Goal: Check status: Check status

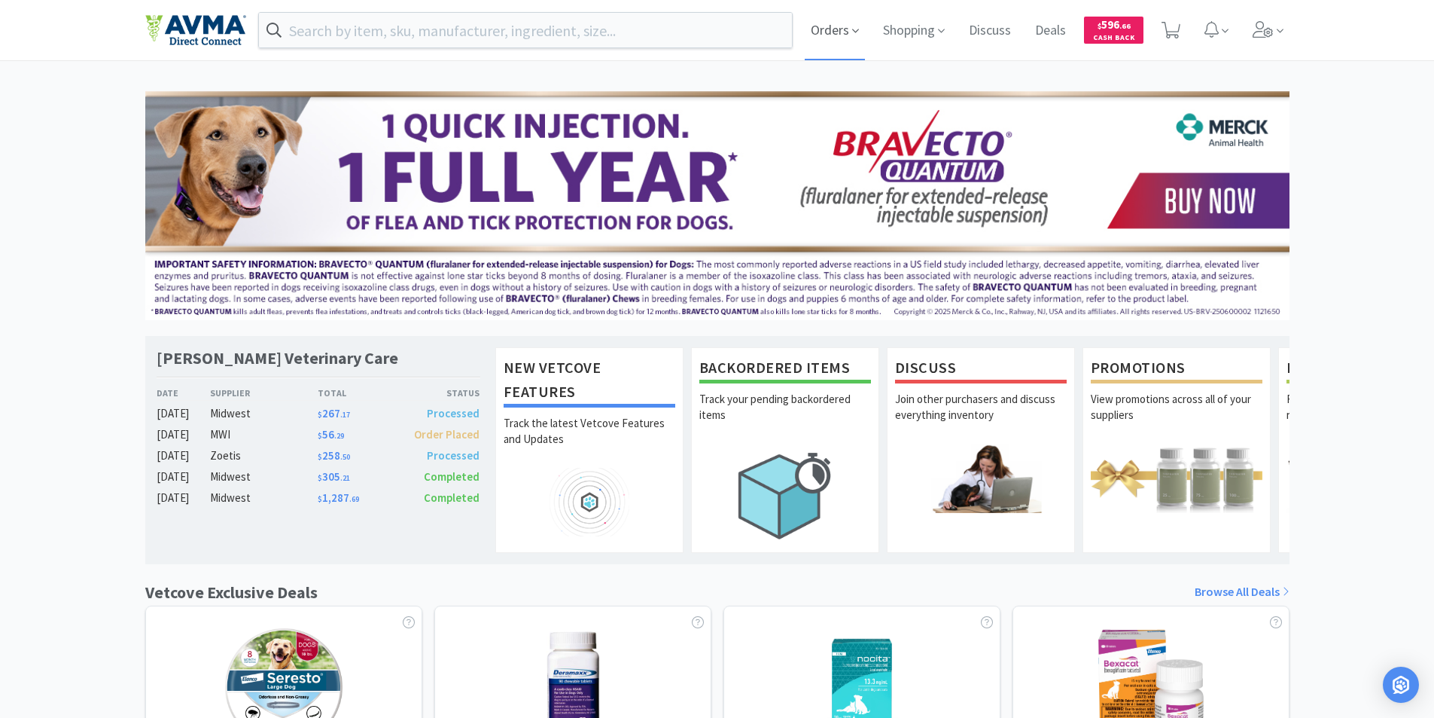
click at [827, 31] on span "Orders" at bounding box center [835, 30] width 60 height 60
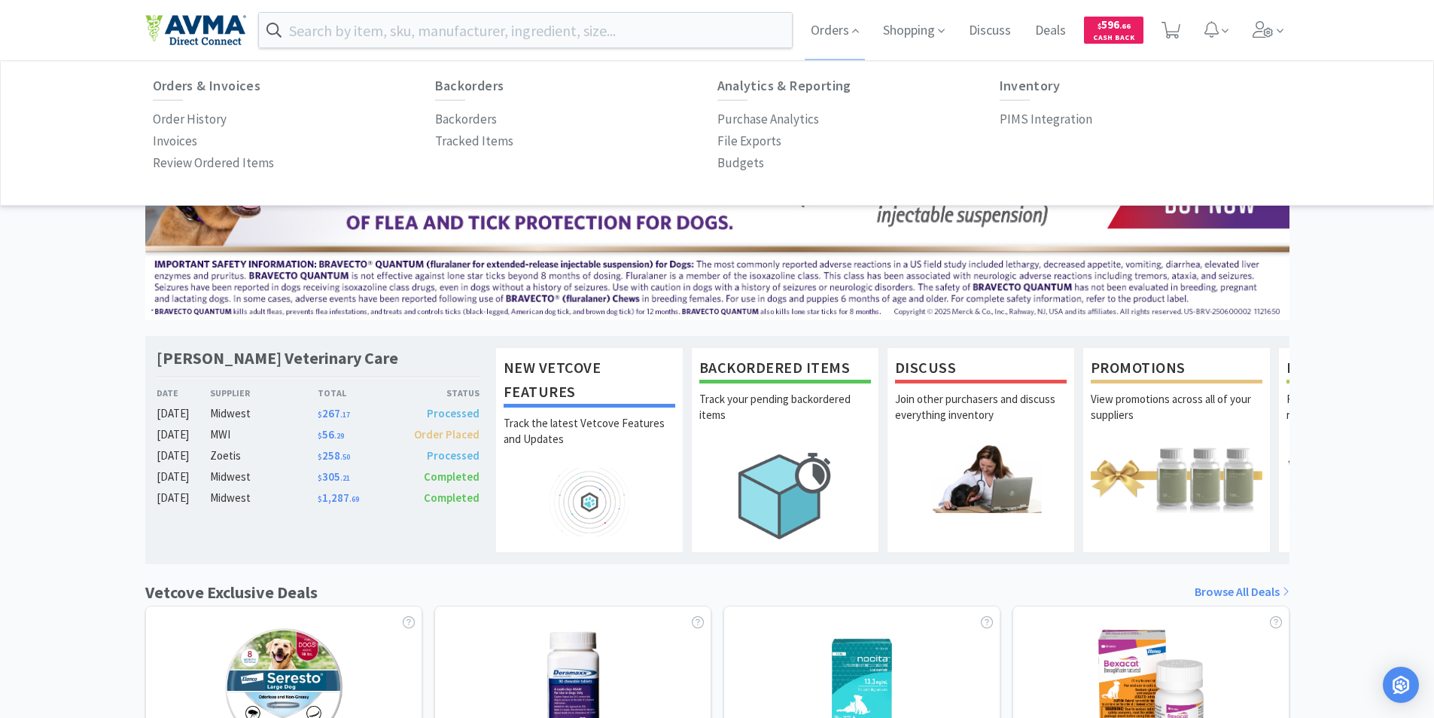
drag, startPoint x: 176, startPoint y: 117, endPoint x: 328, endPoint y: 150, distance: 155.5
click at [177, 117] on p "Order History" at bounding box center [190, 119] width 74 height 20
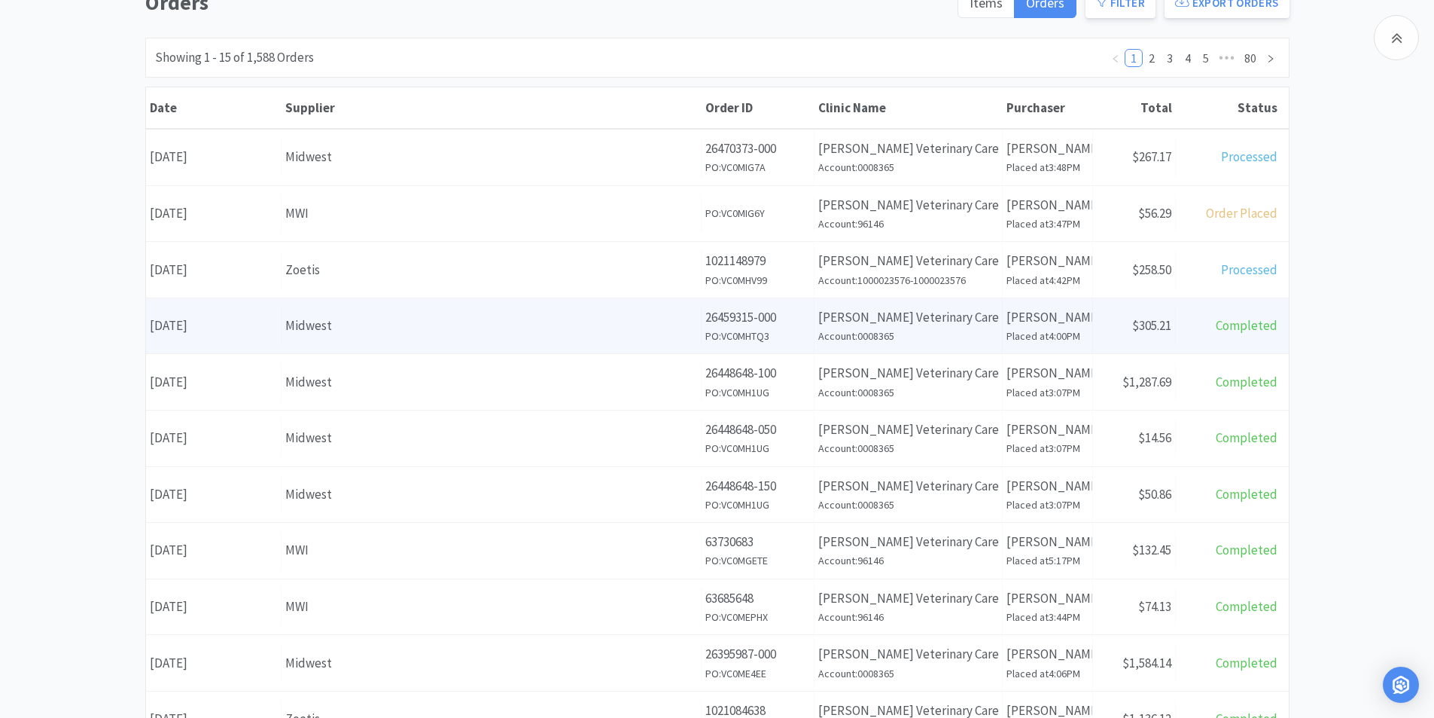
scroll to position [151, 0]
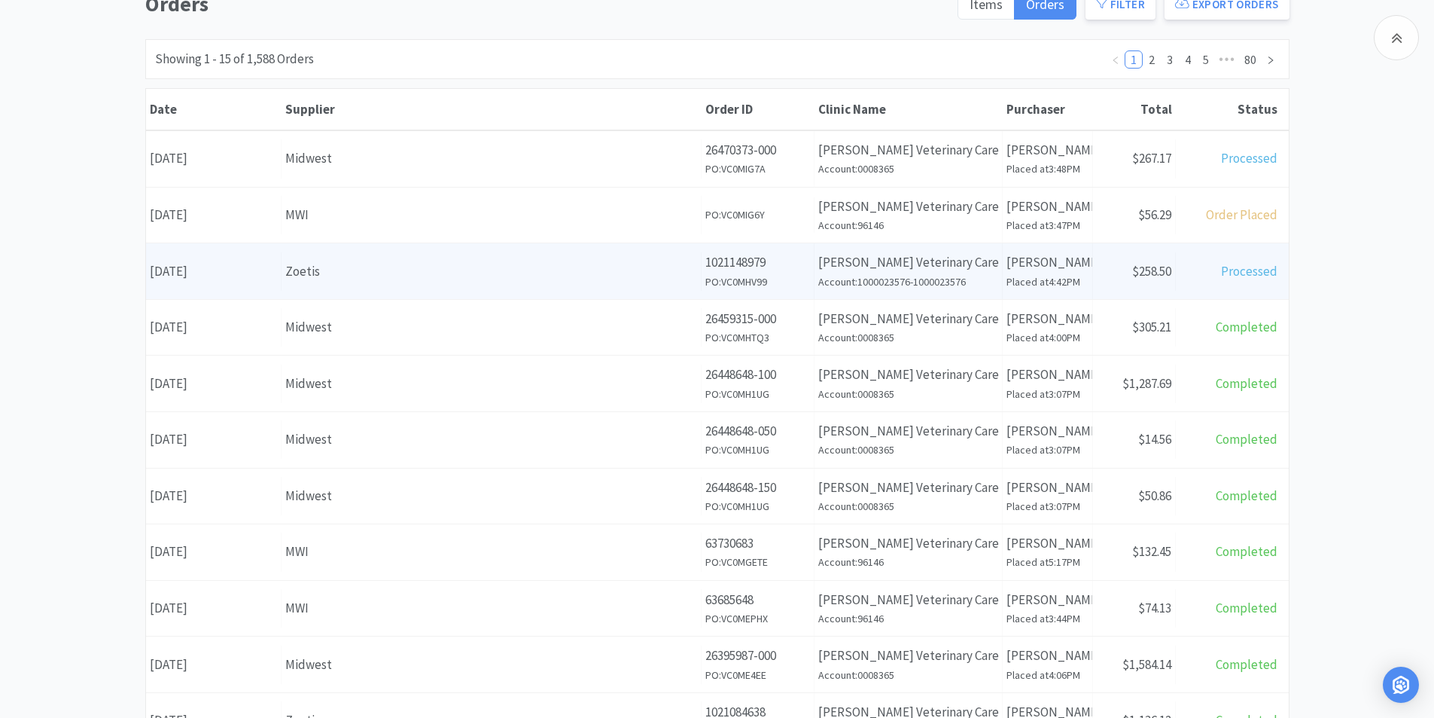
click at [254, 270] on div "Date [DATE]" at bounding box center [214, 271] width 136 height 38
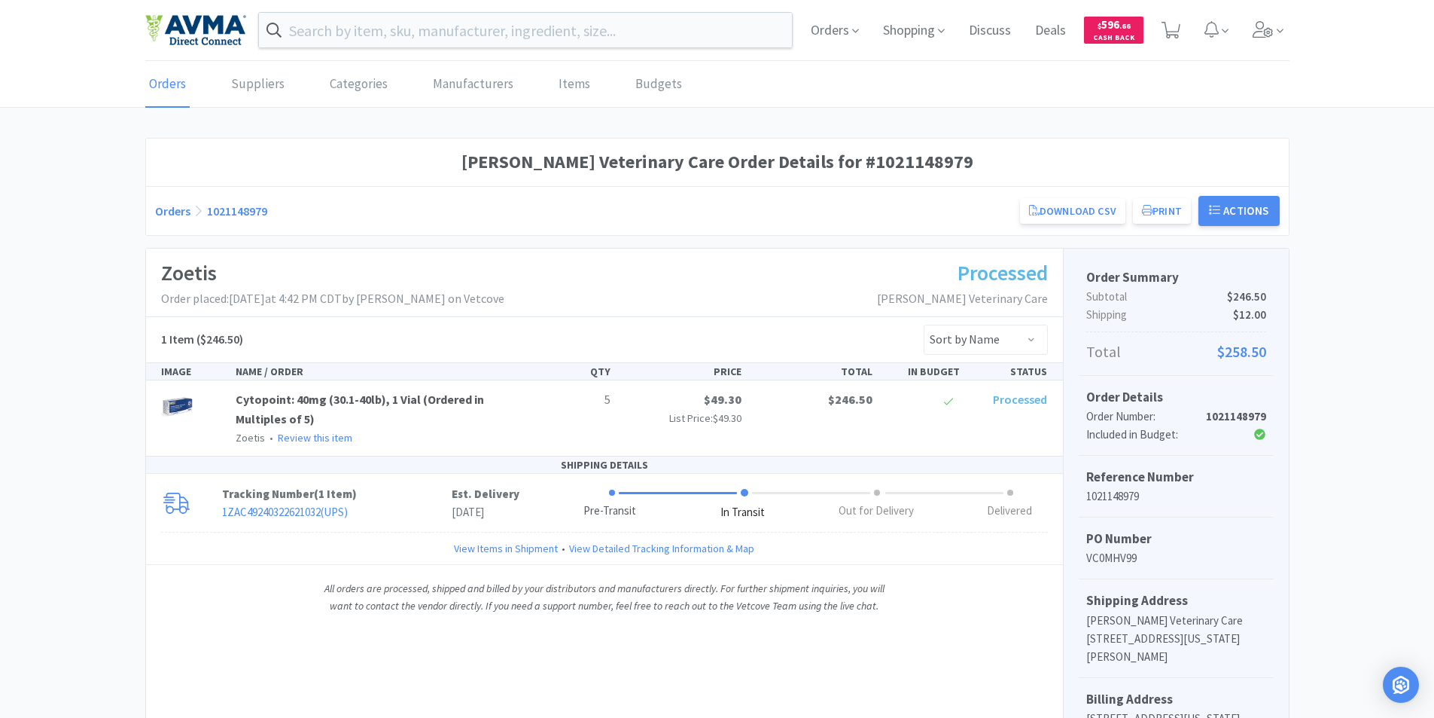
scroll to position [151, 0]
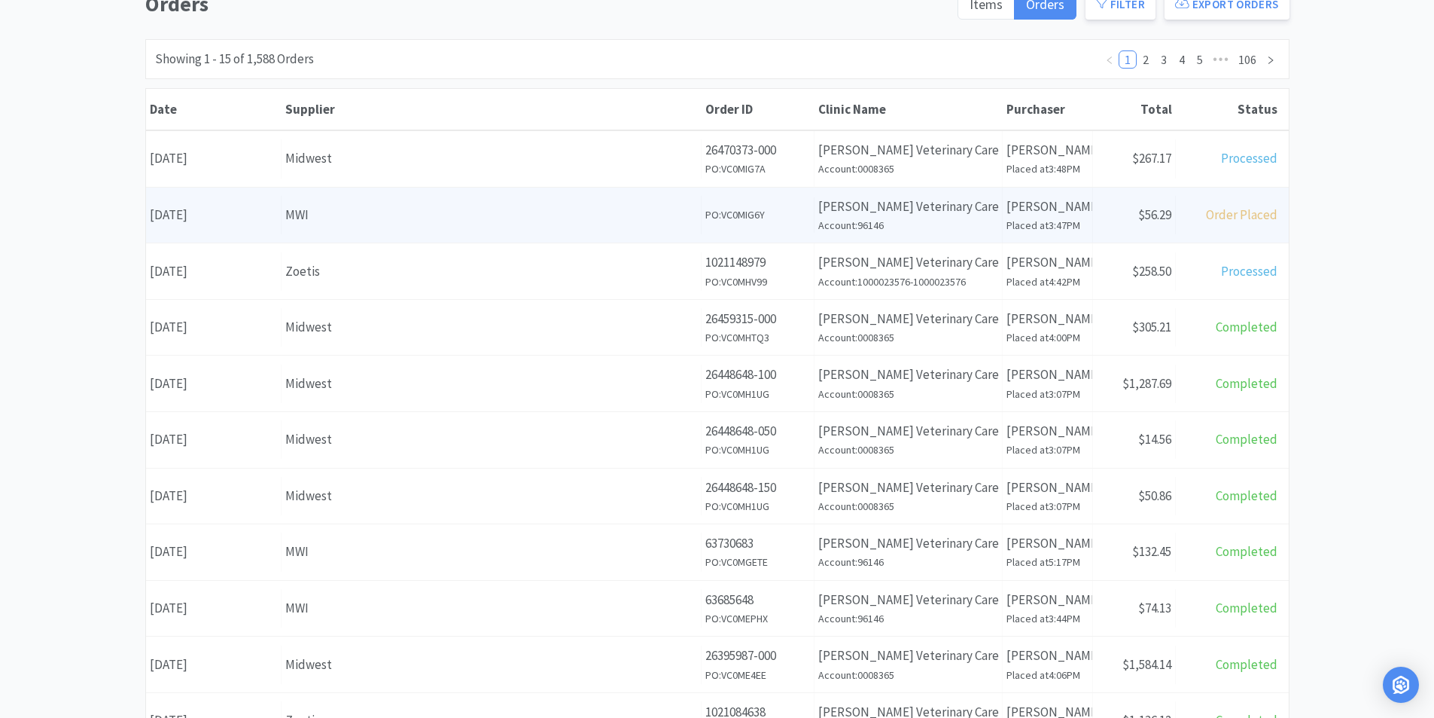
click at [237, 211] on div "Date [DATE]" at bounding box center [214, 215] width 136 height 38
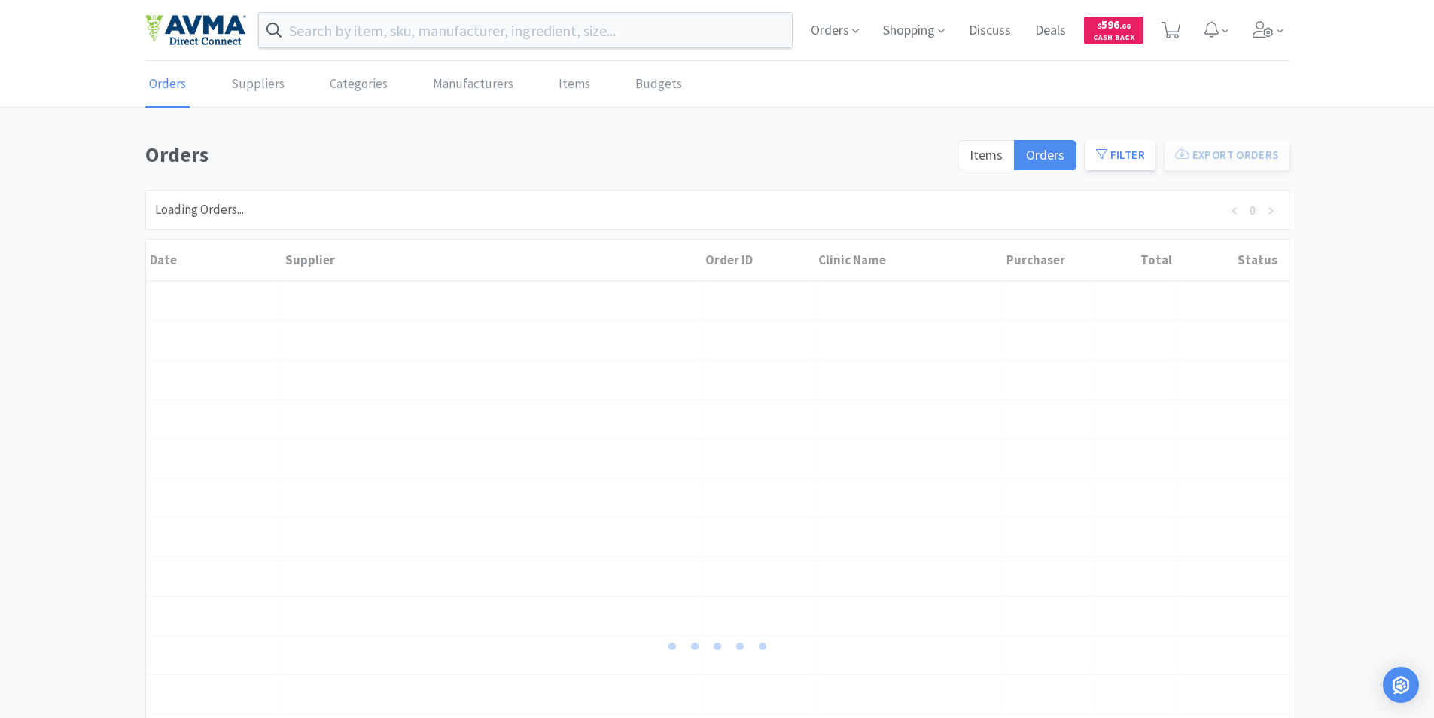
scroll to position [151, 0]
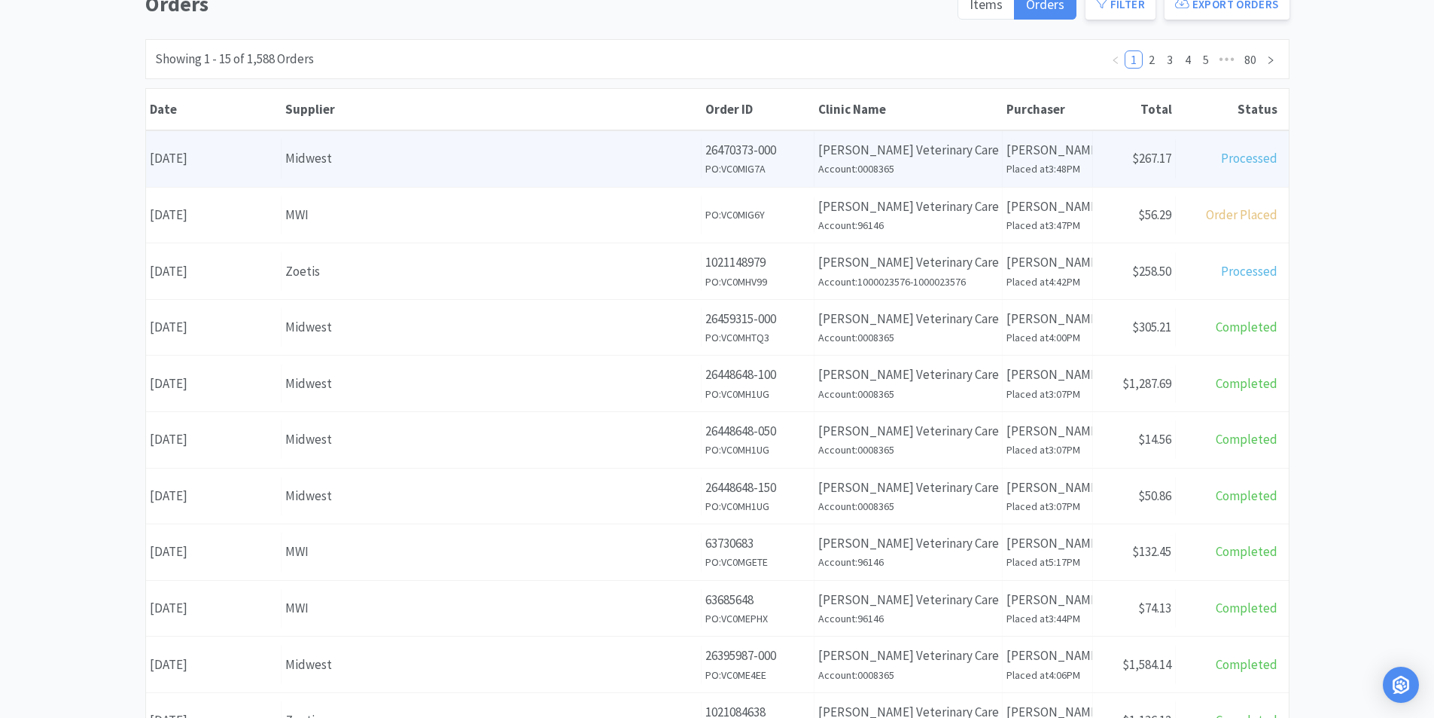
click at [239, 154] on div "Date [DATE]" at bounding box center [214, 158] width 136 height 38
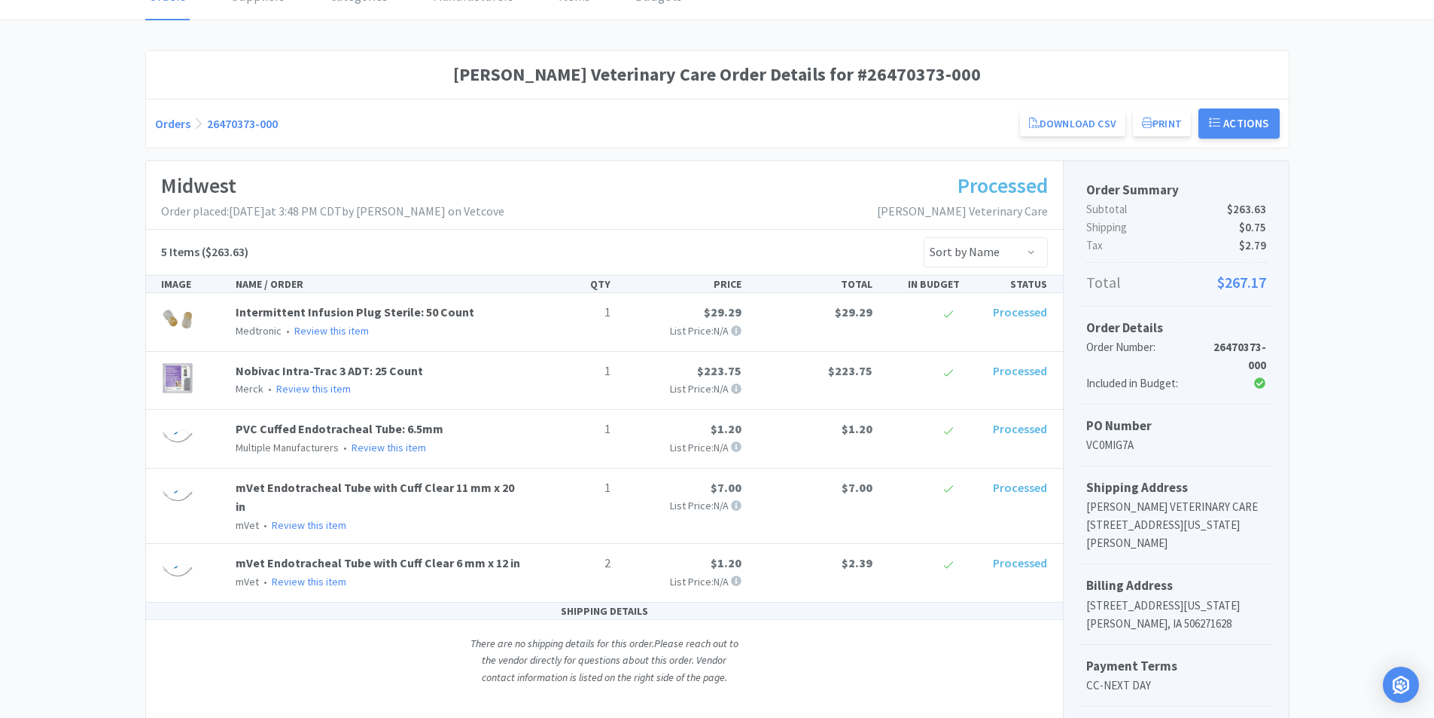
scroll to position [75, 0]
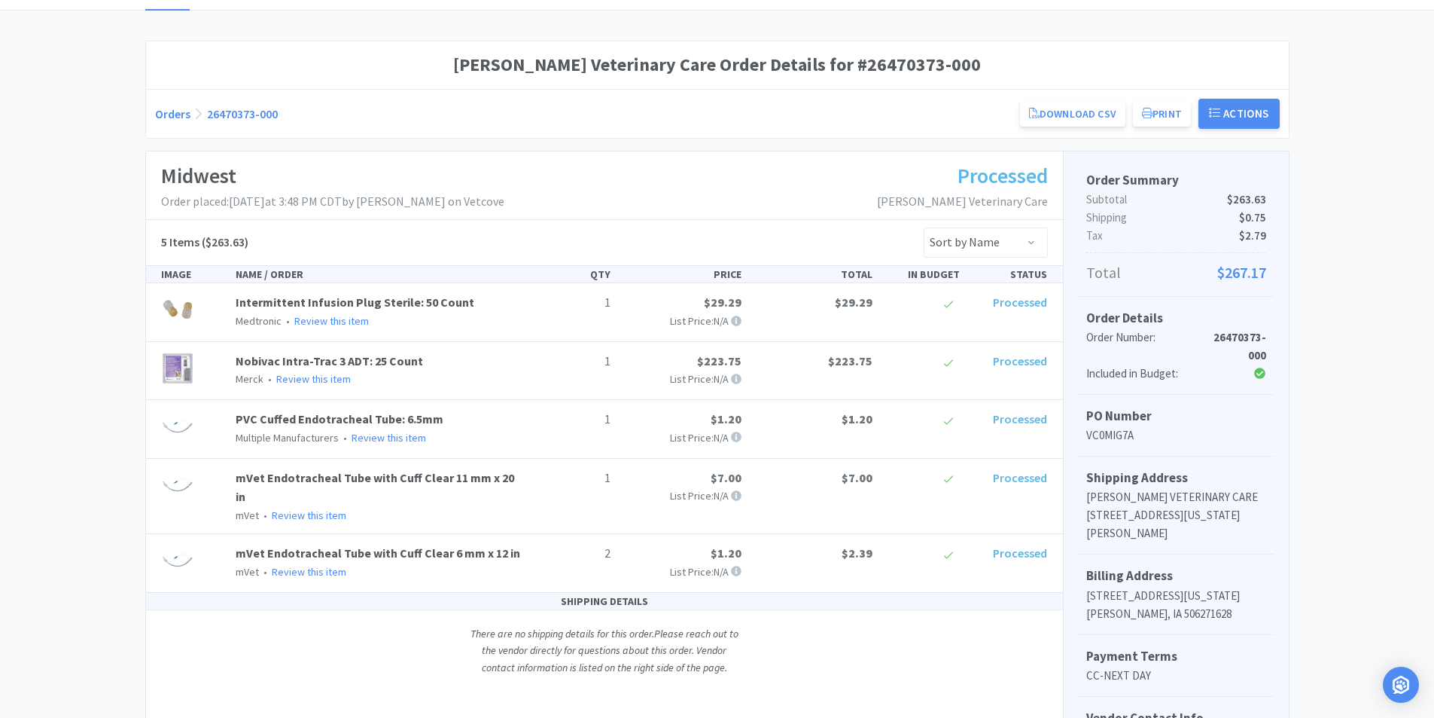
scroll to position [3, 0]
